Goal: Task Accomplishment & Management: Use online tool/utility

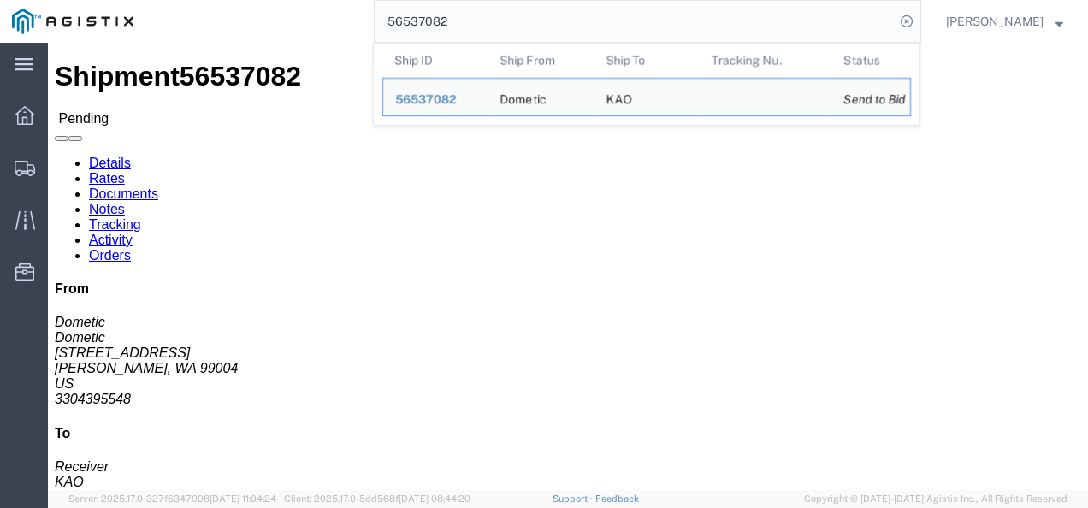
click at [722, 30] on input "56537082" at bounding box center [635, 21] width 520 height 41
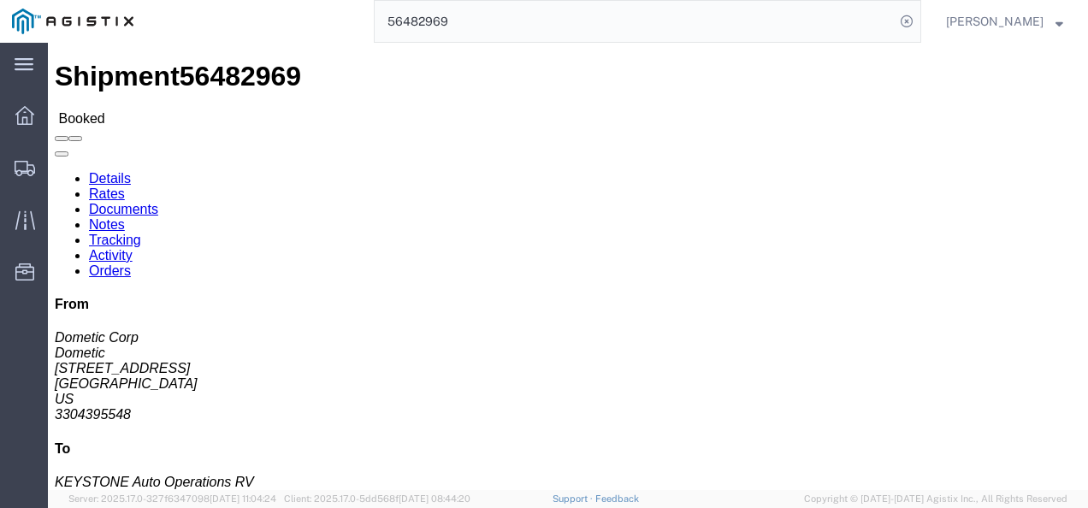
click link "Rates"
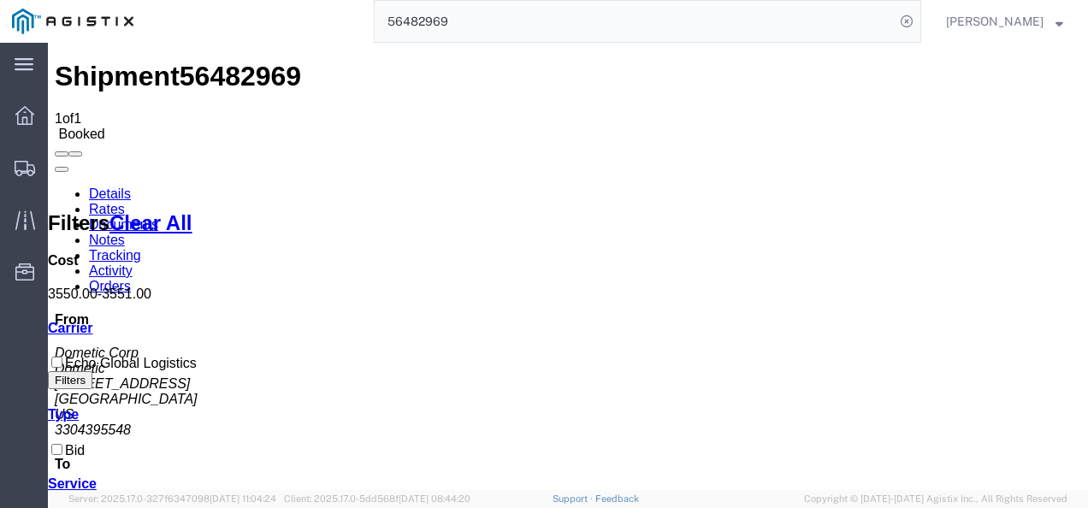
click at [484, 28] on input "56482969" at bounding box center [635, 21] width 520 height 41
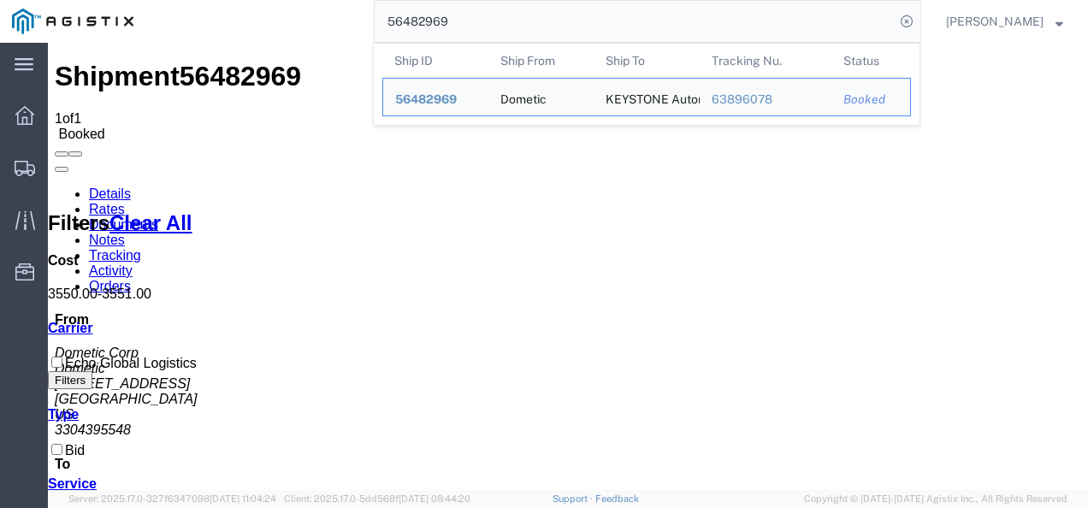
click at [408, 43] on form "56482969 Ship ID Ship From Ship To Tracking Nu. Status Ship ID 56482969 Ship Fr…" at bounding box center [648, 21] width 548 height 43
click at [486, 21] on input "56482969" at bounding box center [635, 21] width 520 height 41
paste input "540210"
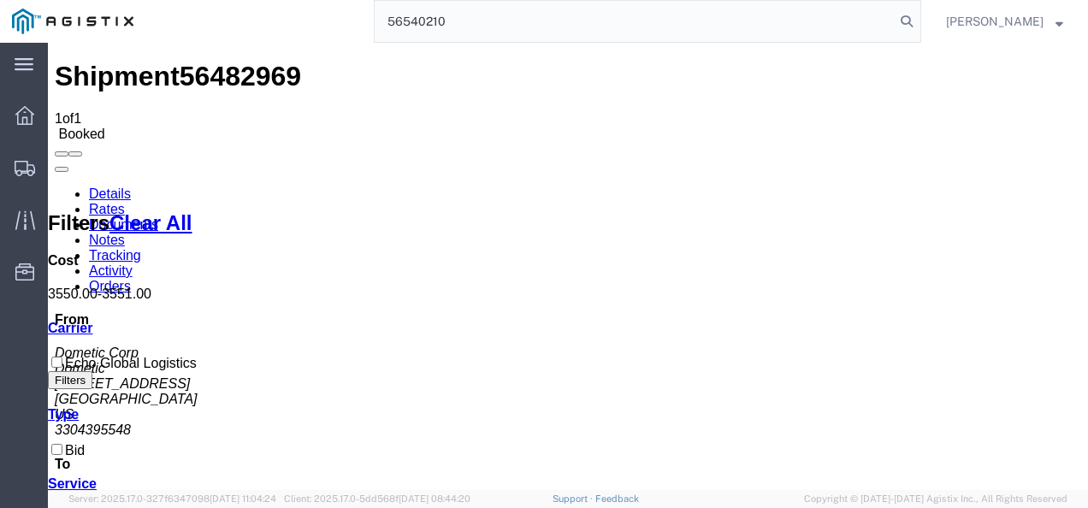
type input "56540210"
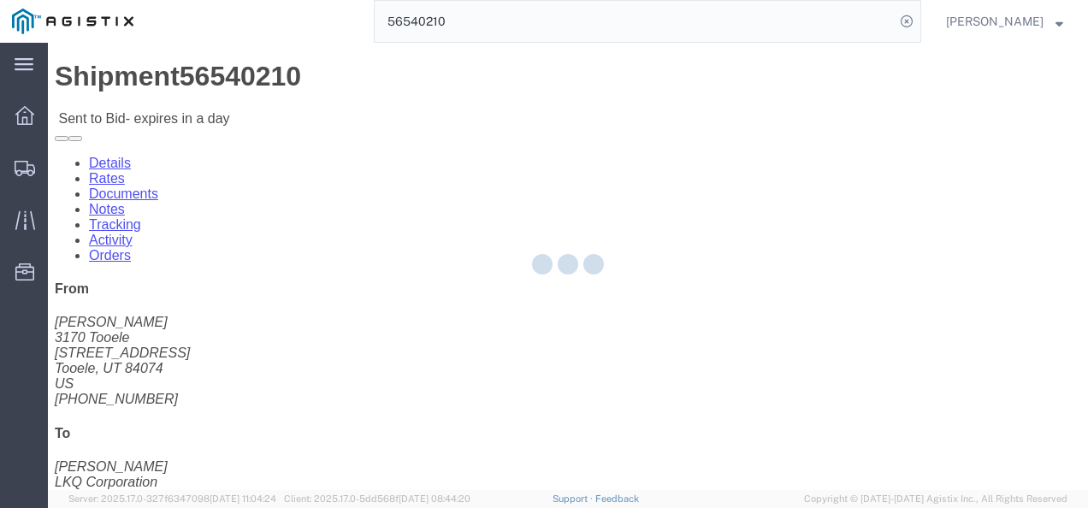
click at [681, 296] on div at bounding box center [568, 267] width 1041 height 448
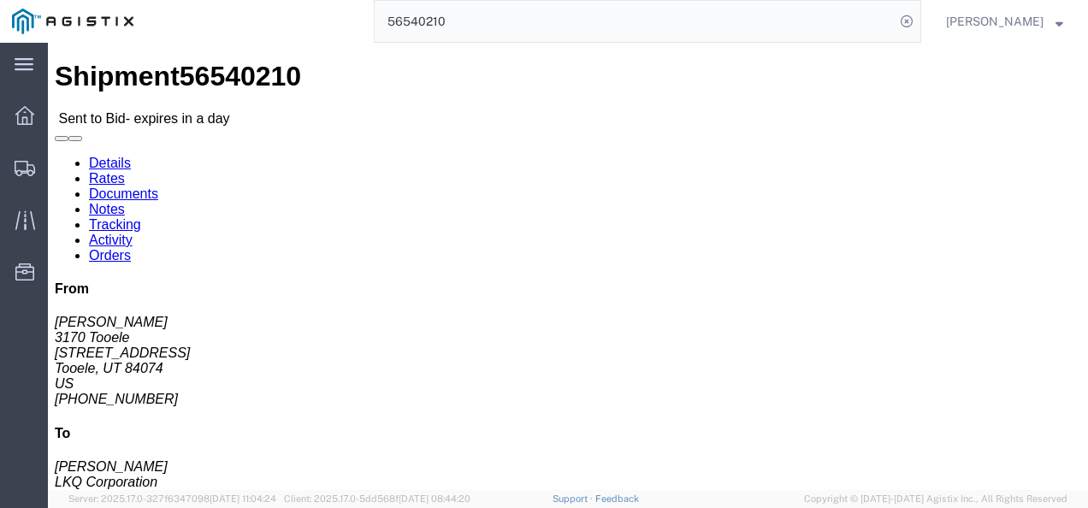
click div "Leg 1 - Truckload Vehicle 1: Standard Dry Van (53 Feet) Number of trucks: 1"
click div "Ship From 3170 Tooele ([PERSON_NAME]) 3170 [STREET_ADDRESS] [PHONE_NUMBER] [EMA…"
click div "Leg 1 - Truckload Vehicle 1: Standard Dry Van (53 Feet) Number of trucks: 1"
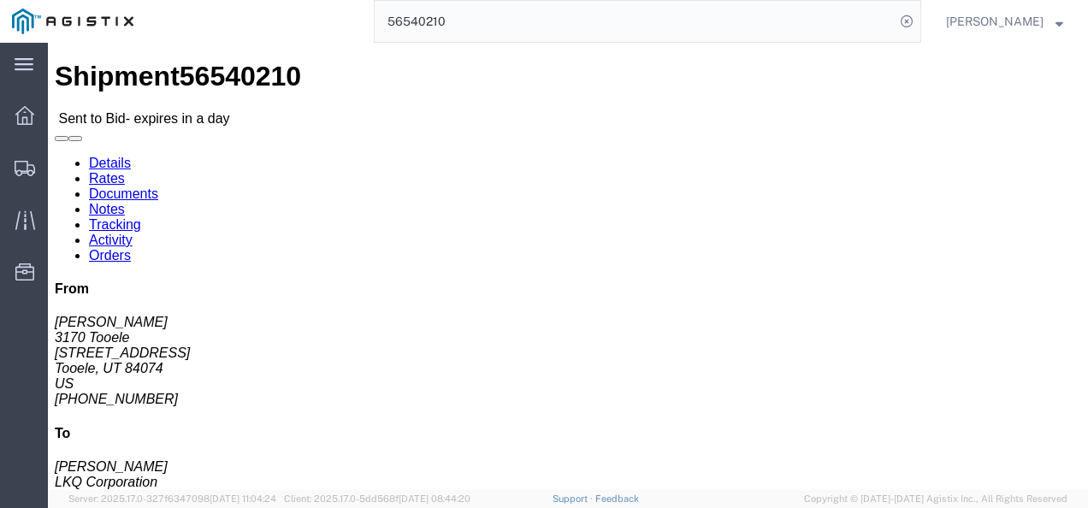
click link "Rates"
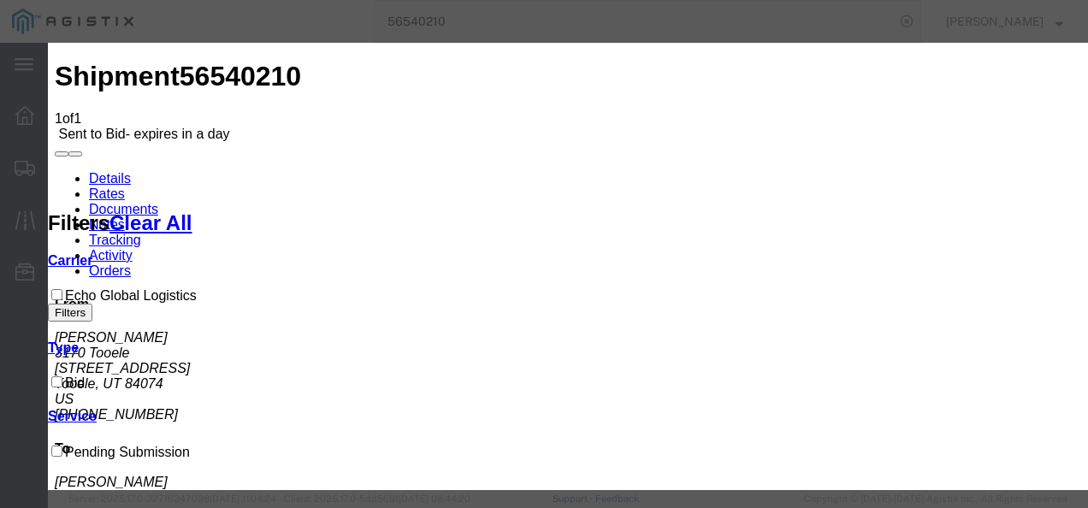
drag, startPoint x: 344, startPoint y: 193, endPoint x: 347, endPoint y: 213, distance: 20.0
select select "4622"
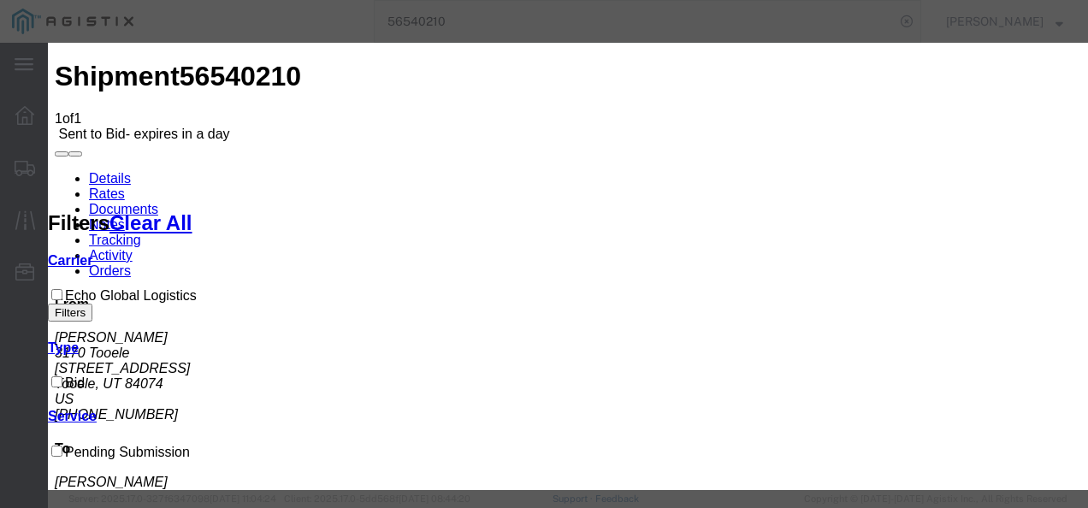
select select "13989"
checkbox input "true"
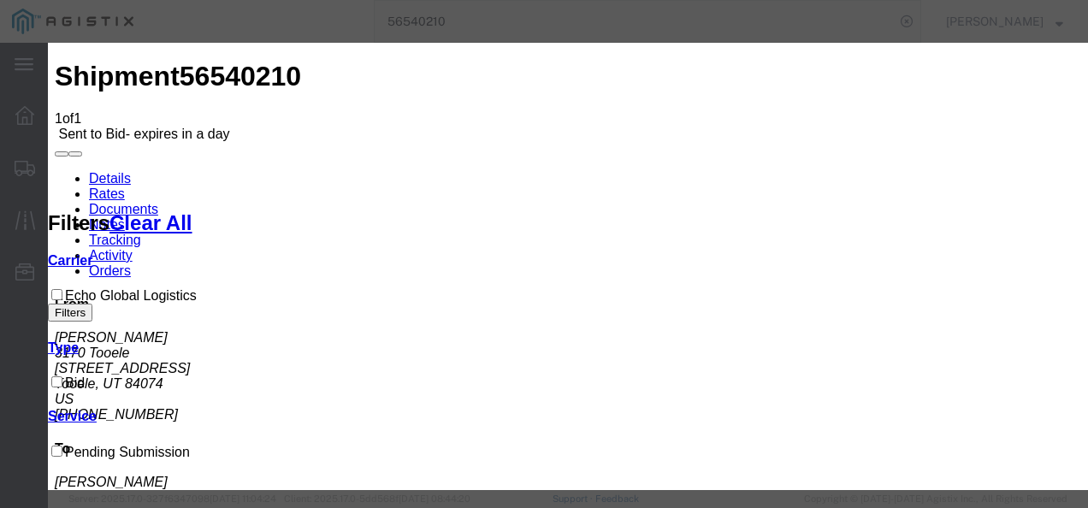
drag, startPoint x: 770, startPoint y: 281, endPoint x: 918, endPoint y: 197, distance: 170.1
type input "ksil"
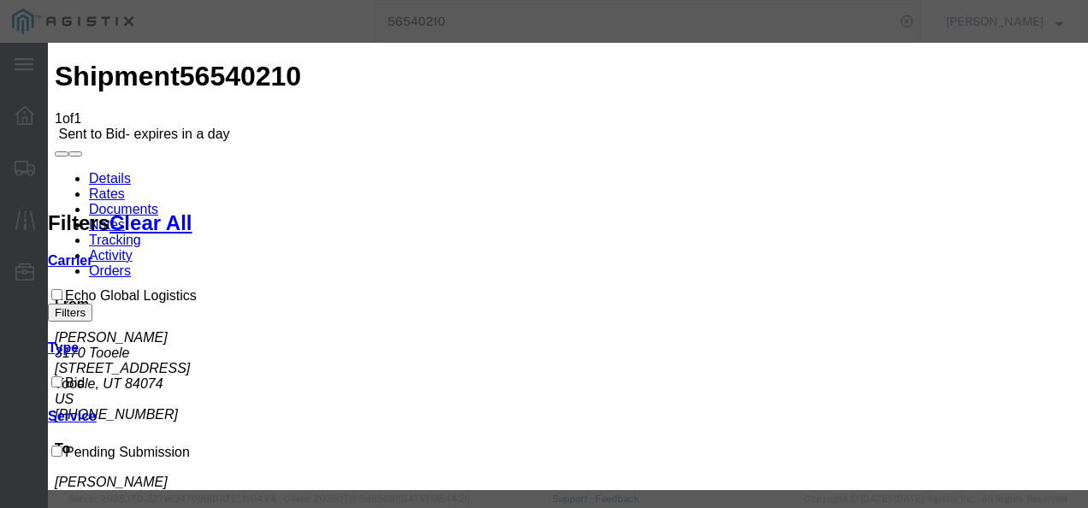
type input "2900"
